Goal: Task Accomplishment & Management: Manage account settings

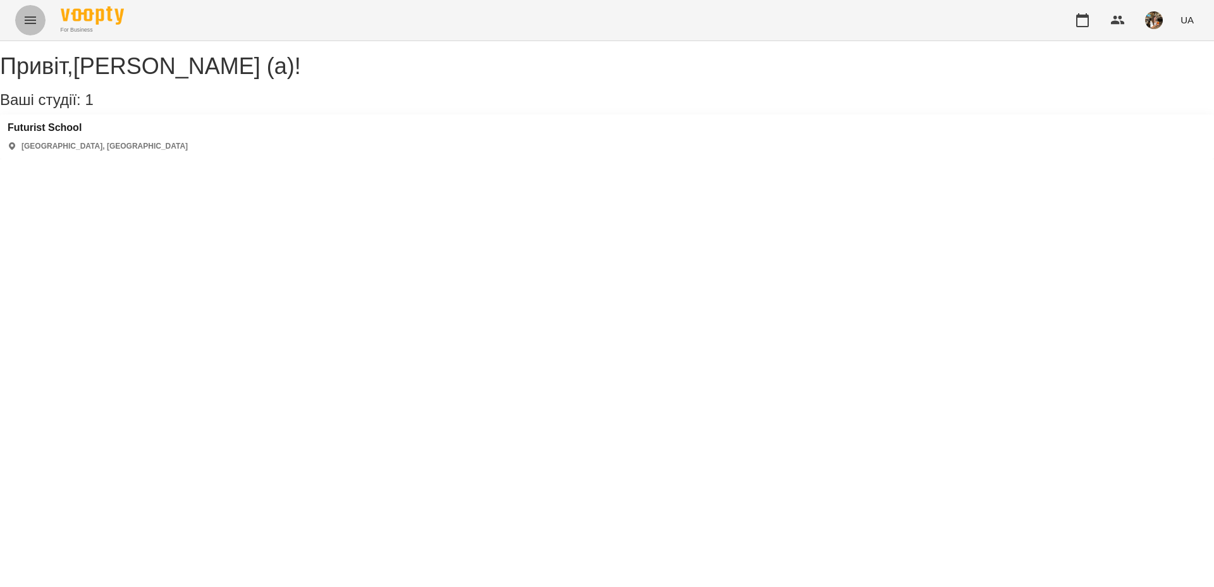
click at [32, 27] on icon "Menu" at bounding box center [30, 20] width 15 height 15
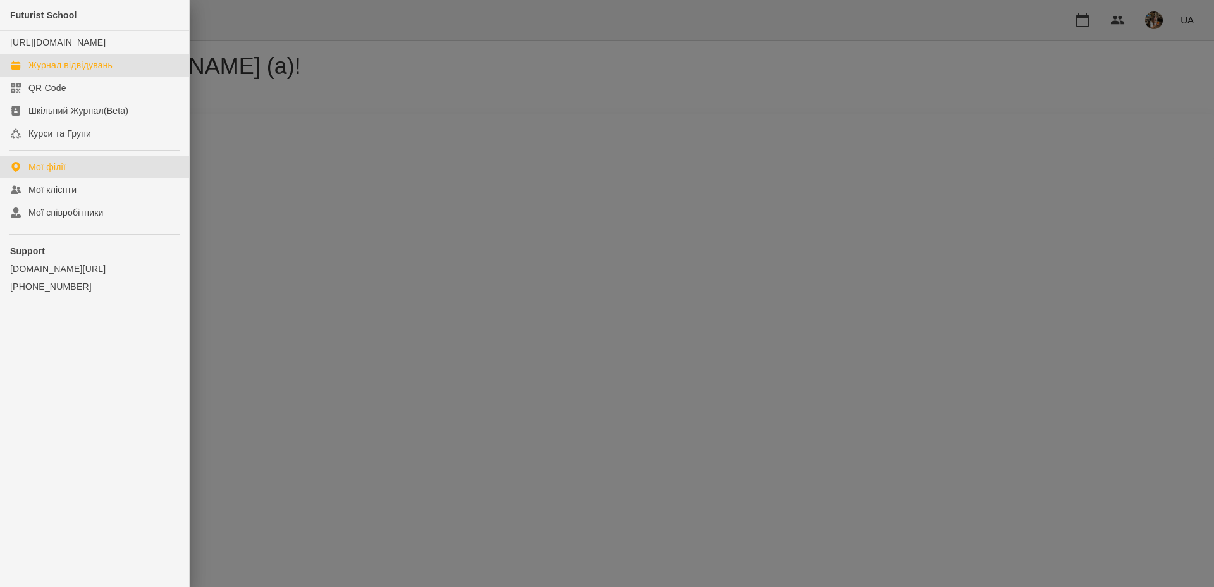
click at [80, 71] on div "Журнал відвідувань" at bounding box center [70, 65] width 84 height 13
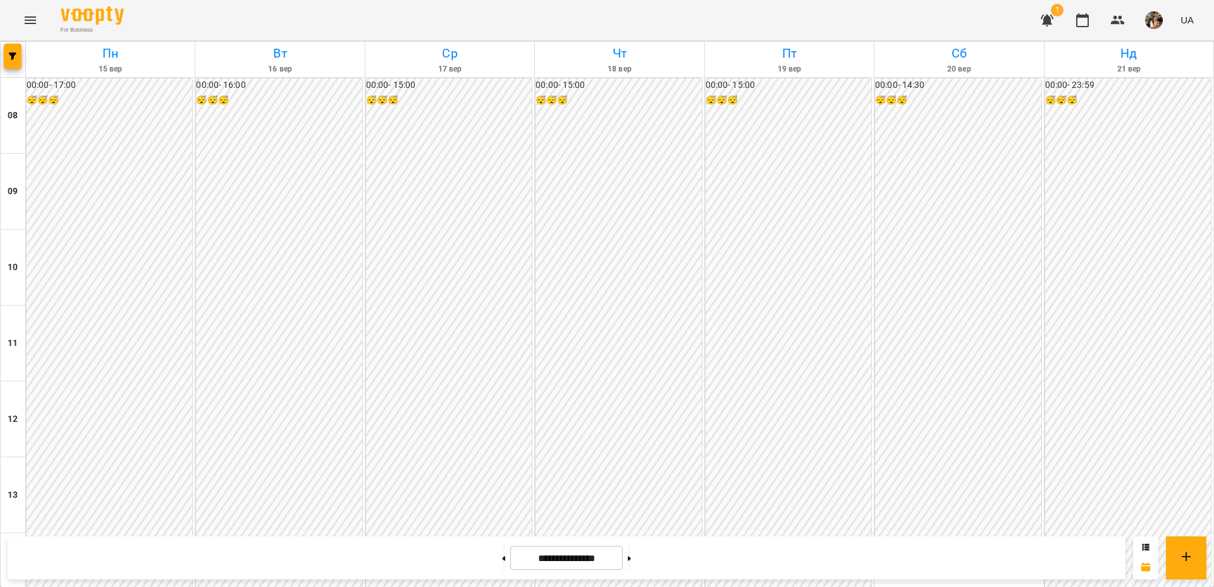
scroll to position [666, 0]
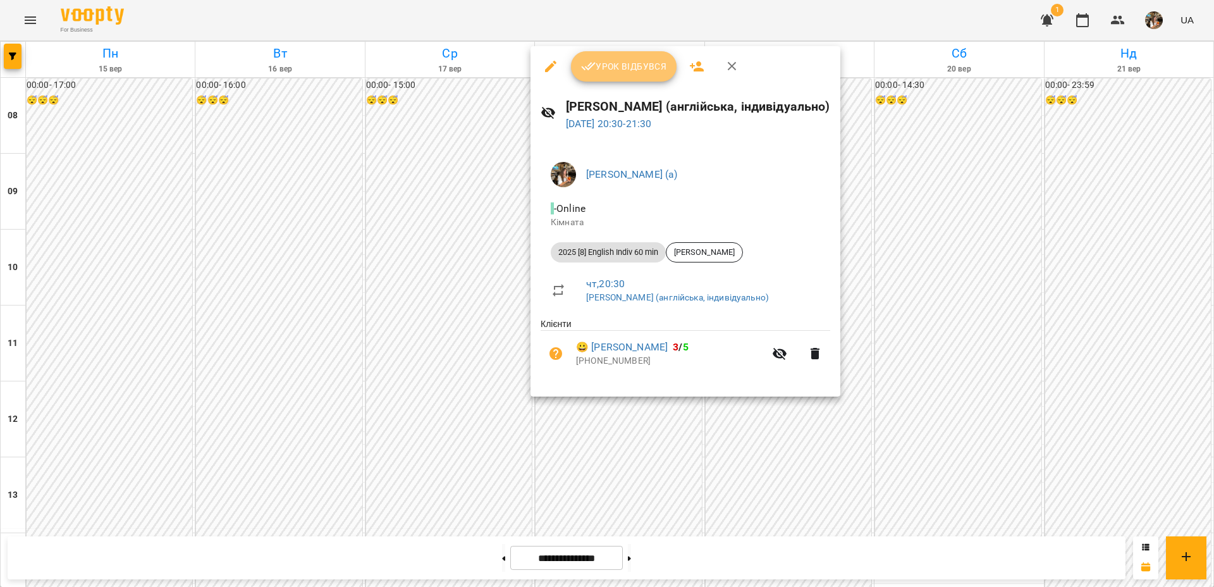
click at [636, 56] on button "Урок відбувся" at bounding box center [624, 66] width 106 height 30
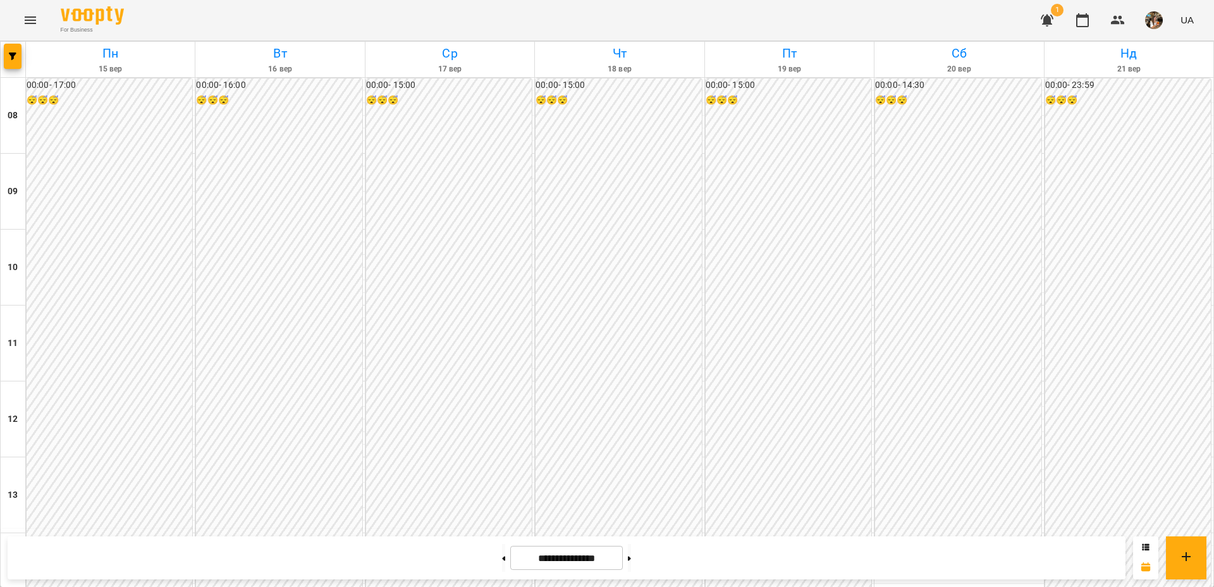
scroll to position [676, 0]
